Goal: Information Seeking & Learning: Learn about a topic

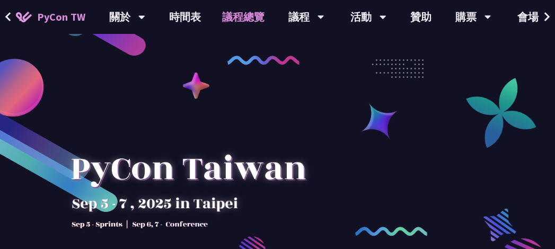
click at [218, 15] on link "議程總覽" at bounding box center [243, 17] width 64 height 34
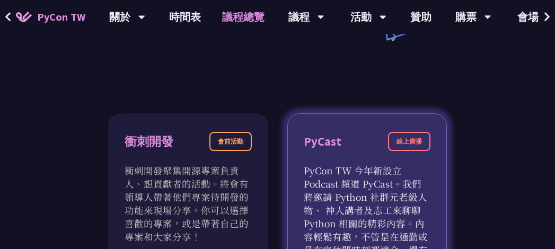
scroll to position [371, 0]
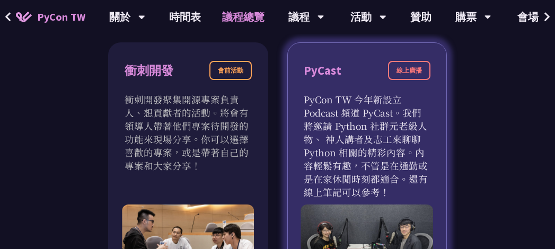
click at [377, 167] on p "PyCon TW 今年新設立 Podcast 頻道 PyCast。我們將邀請 Python 社群元老級人物、 神人講者及志工來聊聊 Python 相關的精彩內…" at bounding box center [366, 146] width 127 height 106
click at [416, 71] on div "線上廣播" at bounding box center [409, 70] width 42 height 19
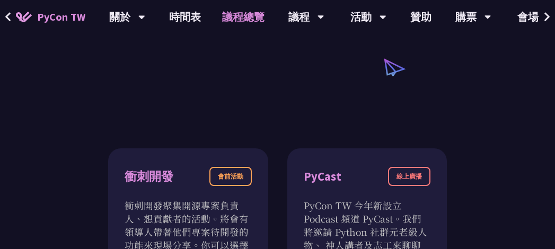
scroll to position [53, 0]
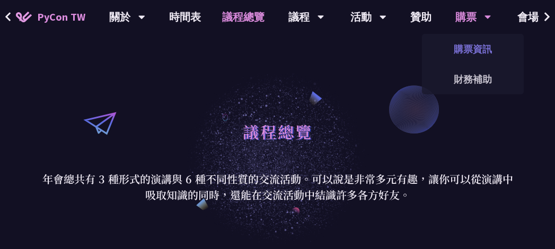
click at [480, 56] on link "購票資訊" at bounding box center [473, 49] width 102 height 25
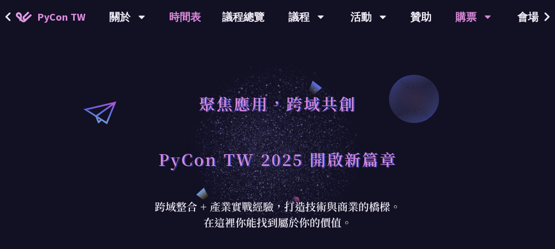
click at [185, 15] on link "時間表" at bounding box center [184, 17] width 53 height 34
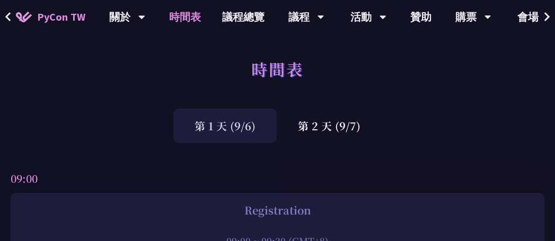
click at [349, 174] on div "09:00" at bounding box center [277, 178] width 533 height 29
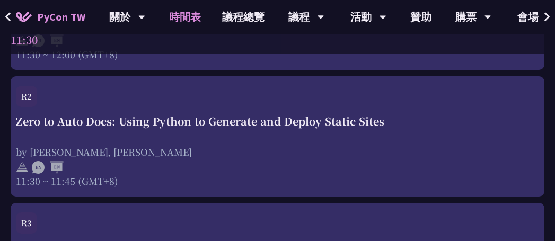
scroll to position [1907, 0]
